Goal: Transaction & Acquisition: Purchase product/service

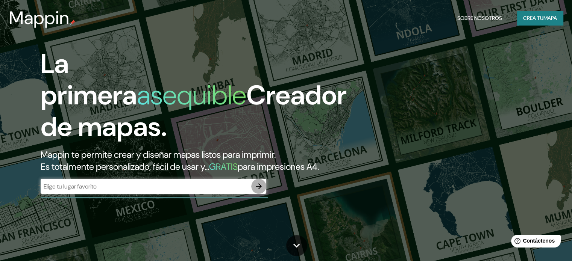
click at [261, 191] on icon "button" at bounding box center [258, 186] width 9 height 9
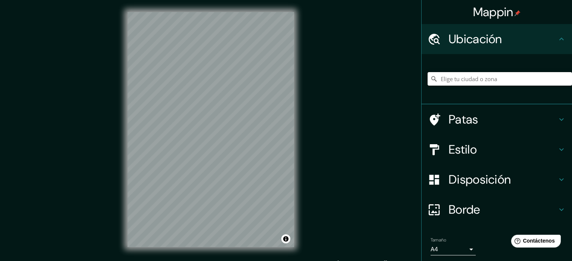
click at [460, 76] on input "Elige tu ciudad o zona" at bounding box center [500, 79] width 144 height 14
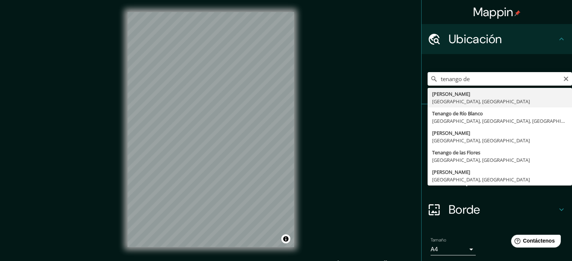
type input "[PERSON_NAME], [GEOGRAPHIC_DATA], [GEOGRAPHIC_DATA]"
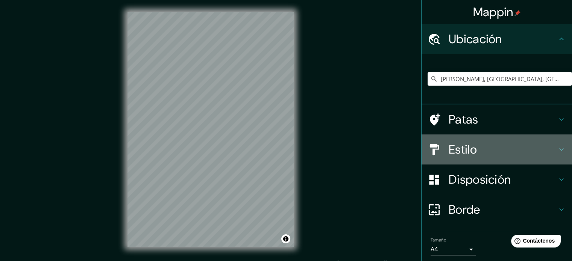
click at [462, 150] on font "Estilo" at bounding box center [463, 150] width 28 height 16
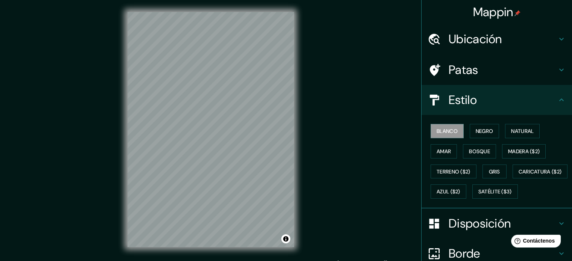
click at [469, 112] on div "Estilo" at bounding box center [497, 100] width 150 height 30
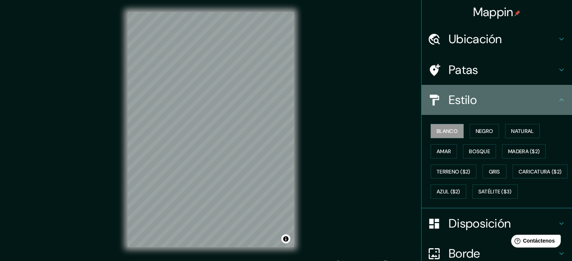
click at [505, 112] on div "Estilo" at bounding box center [497, 100] width 150 height 30
click at [557, 104] on icon at bounding box center [561, 100] width 9 height 9
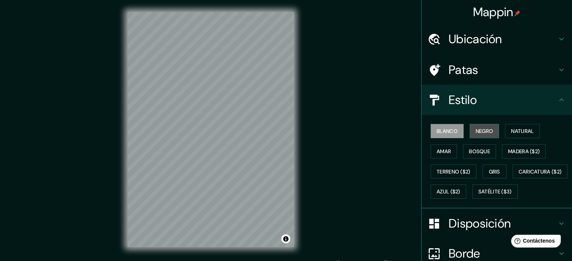
click at [476, 129] on font "Negro" at bounding box center [485, 131] width 18 height 7
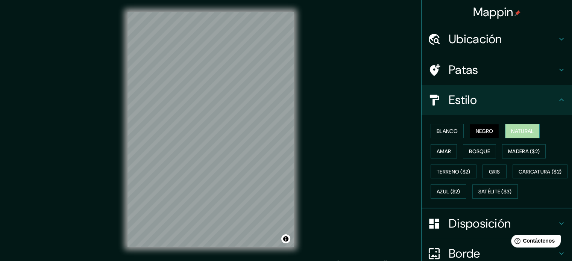
click at [514, 135] on font "Natural" at bounding box center [522, 131] width 23 height 10
click at [431, 149] on button "Amar" at bounding box center [444, 151] width 26 height 14
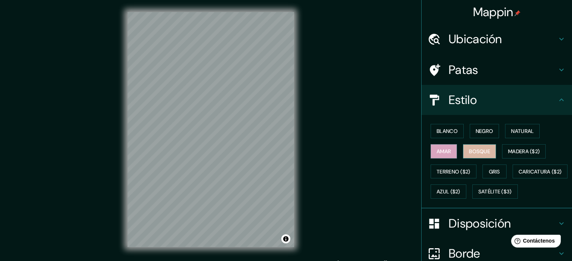
click at [465, 144] on button "Bosque" at bounding box center [479, 151] width 33 height 14
click at [508, 151] on font "Madera ($2)" at bounding box center [524, 151] width 32 height 7
click at [48, 55] on div "Mappin Ubicación [PERSON_NAME], [GEOGRAPHIC_DATA], [GEOGRAPHIC_DATA] Patas Esti…" at bounding box center [286, 135] width 572 height 271
